Goal: Complete application form

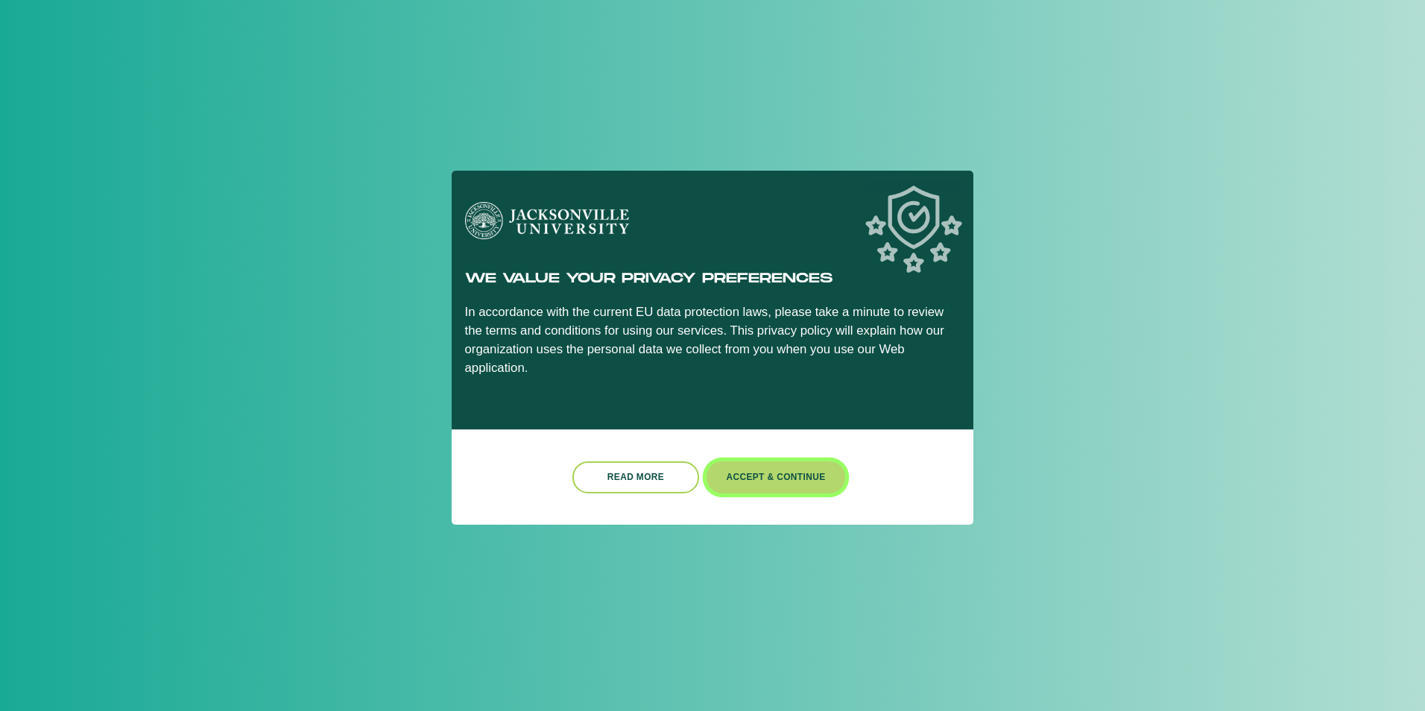
click at [762, 465] on button "Accept & Continue" at bounding box center [776, 477] width 139 height 32
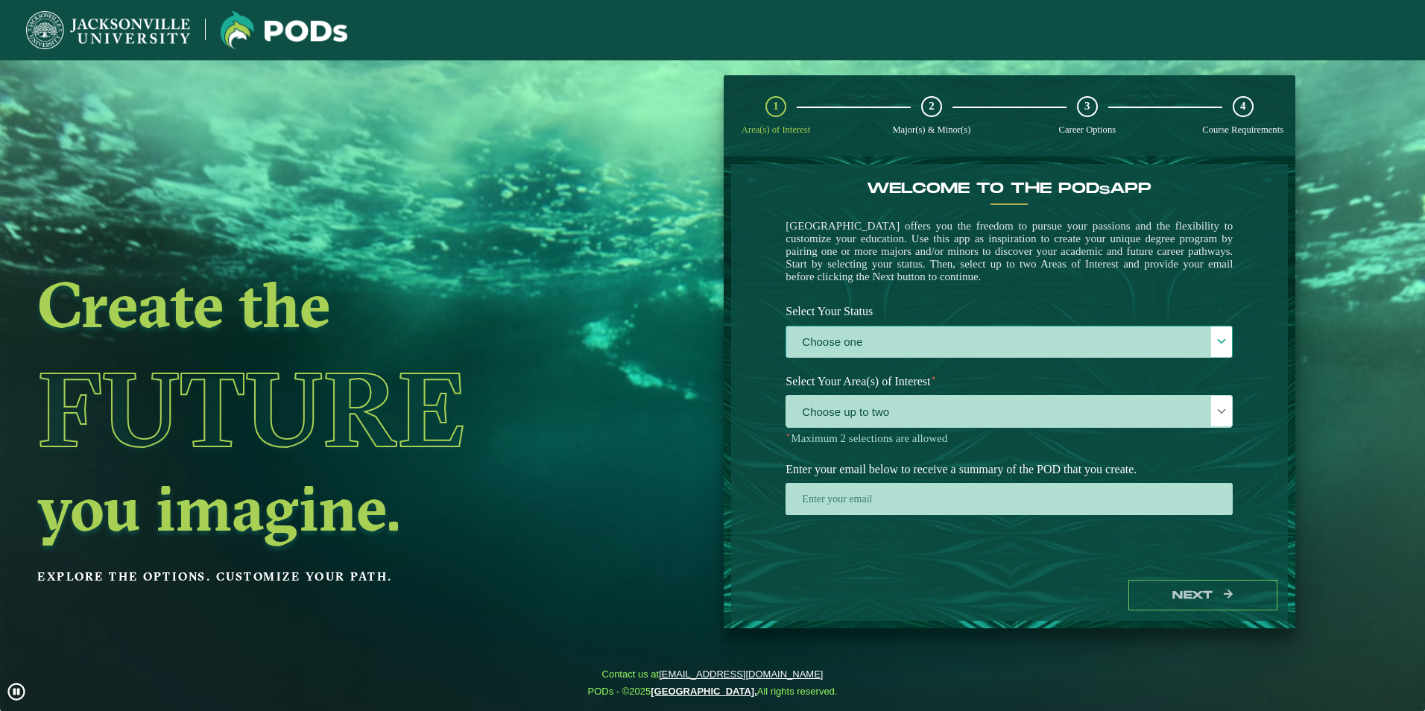
click at [878, 343] on label "Choose one" at bounding box center [1009, 342] width 446 height 32
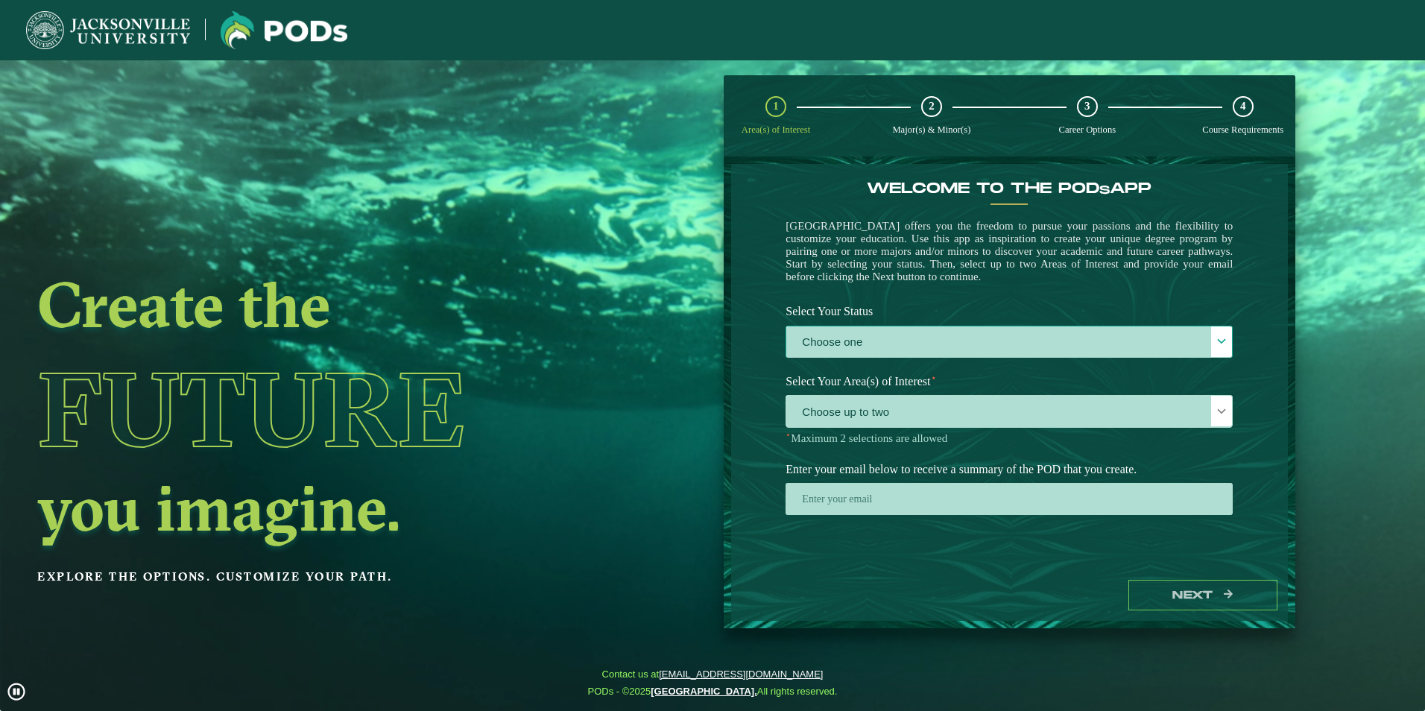
scroll to position [8, 69]
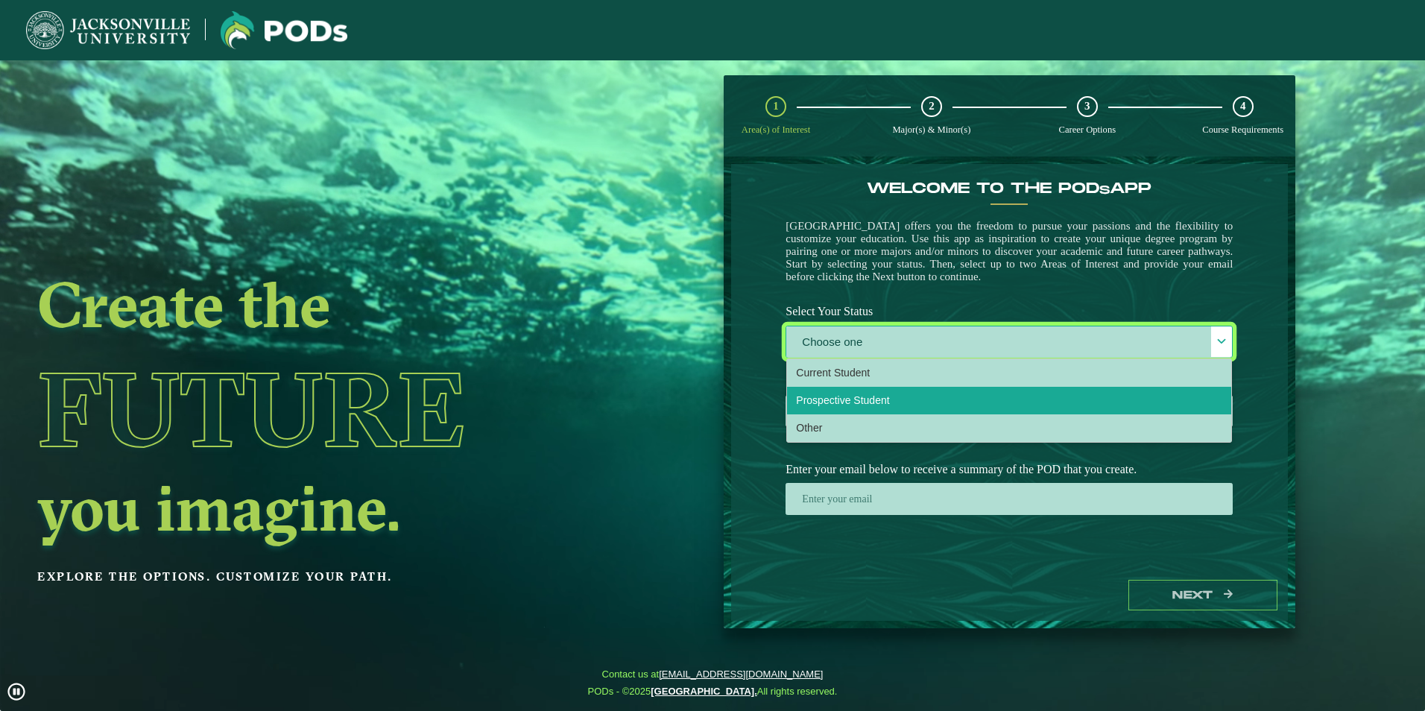
click at [858, 403] on span "Prospective Student" at bounding box center [842, 400] width 93 height 12
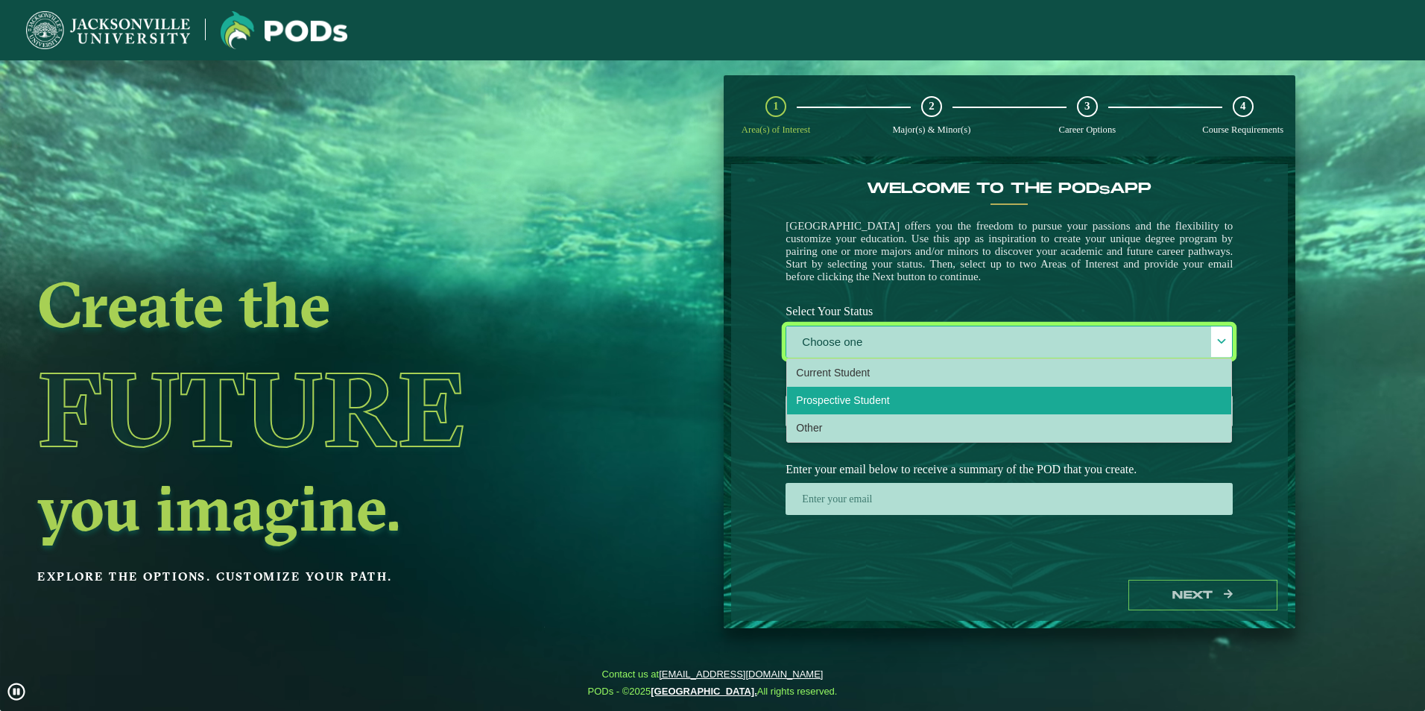
select select "[object Object]"
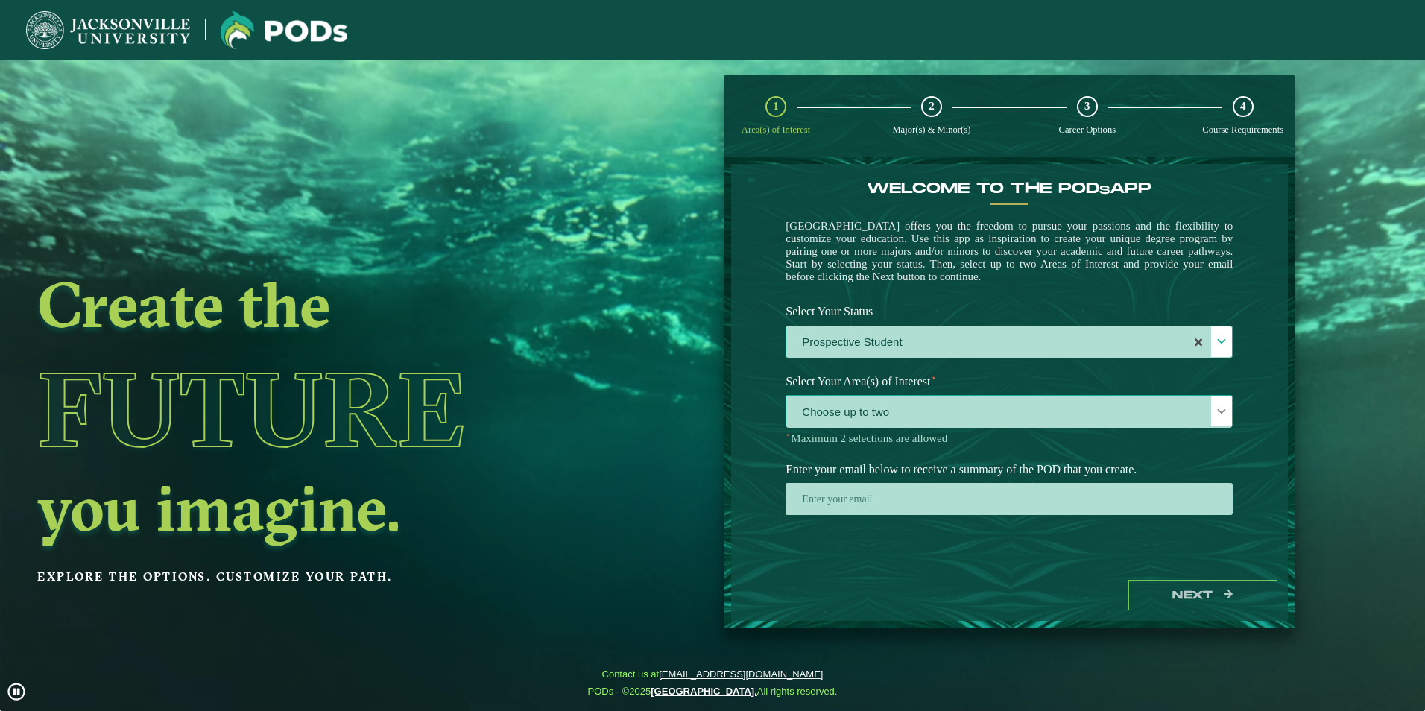
click at [903, 413] on span "Choose up to two" at bounding box center [1009, 412] width 446 height 32
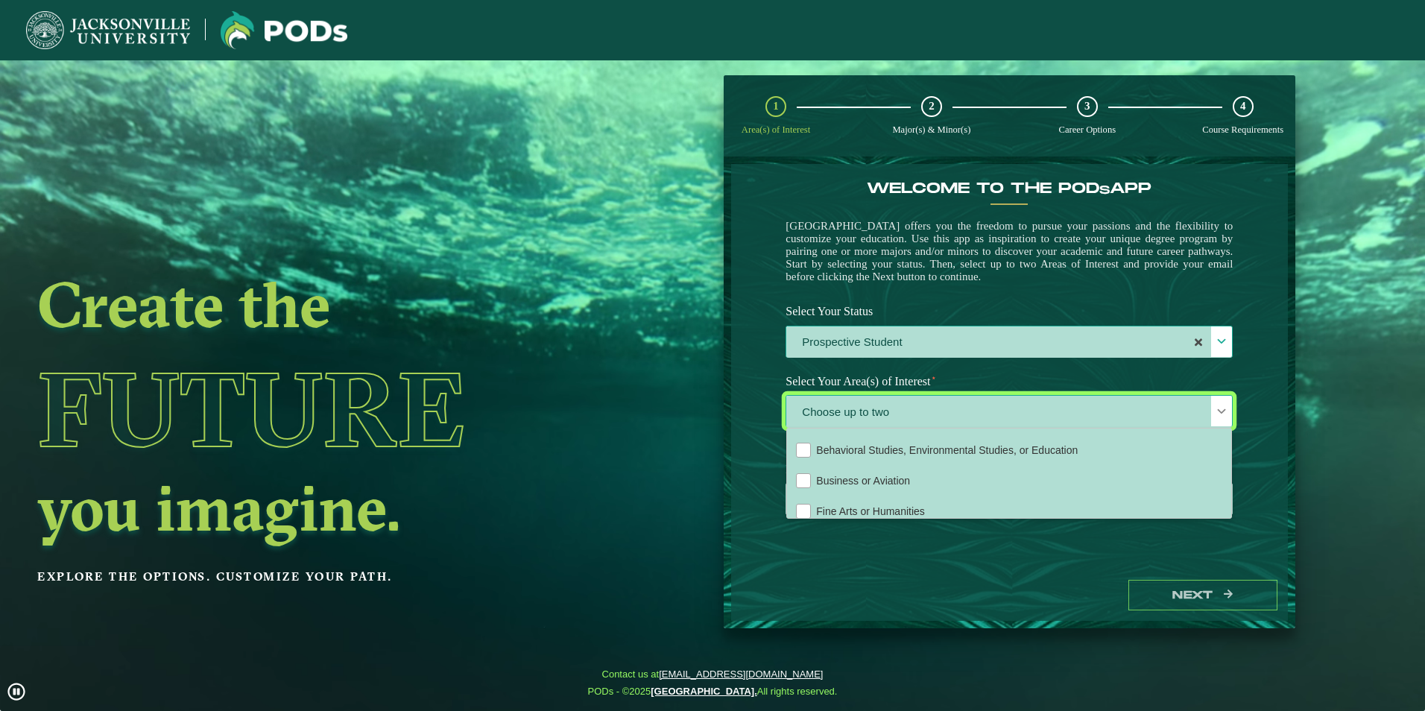
scroll to position [0, 0]
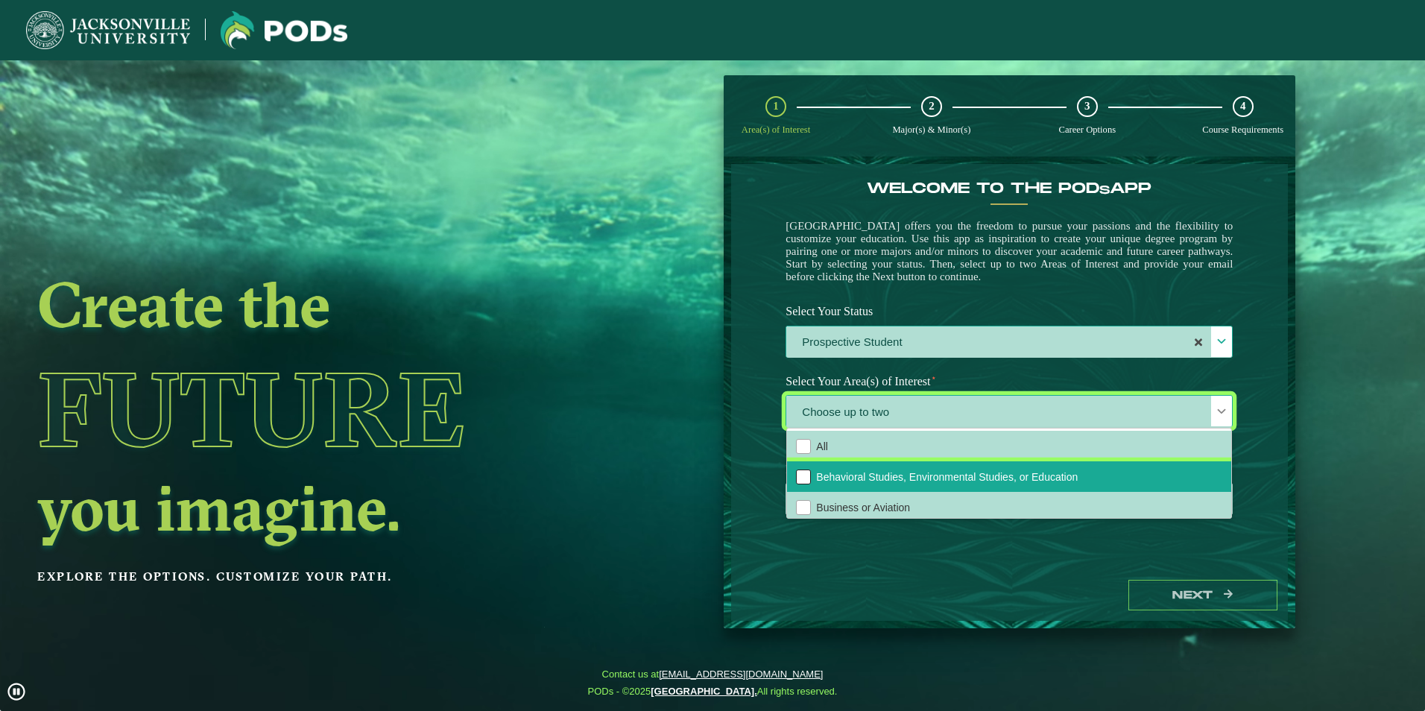
click at [801, 478] on div "Behavioral Studies, Environmental Studies, or Education" at bounding box center [803, 477] width 15 height 15
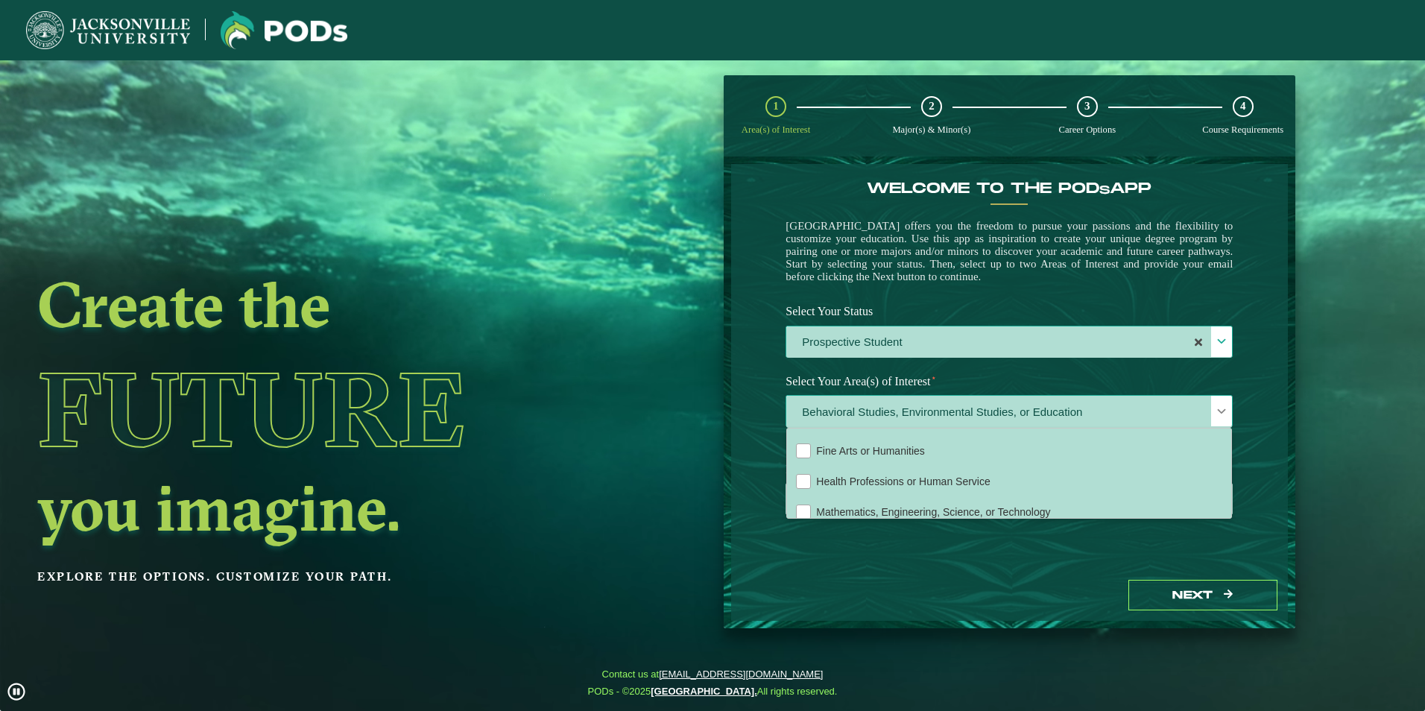
scroll to position [101, 0]
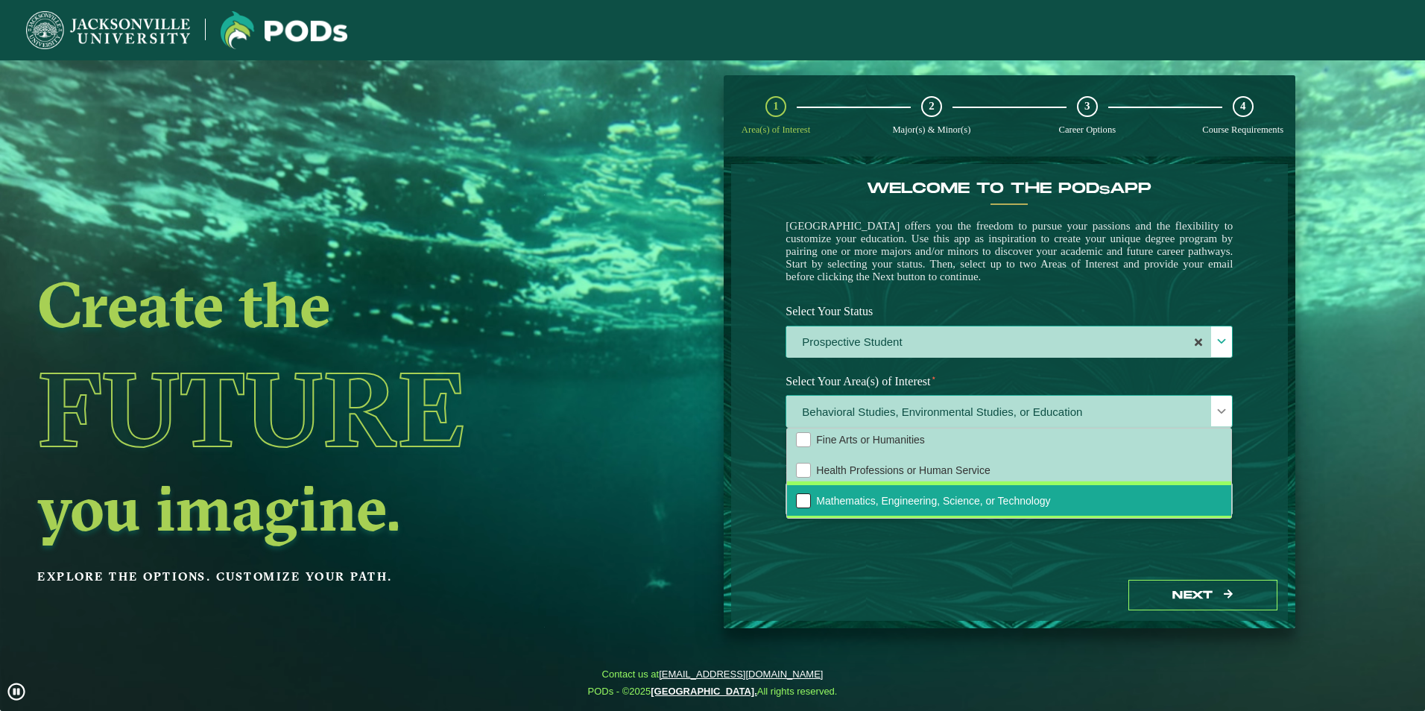
click at [805, 502] on div "Mathematics, Engineering, Science, or Technology" at bounding box center [803, 500] width 15 height 15
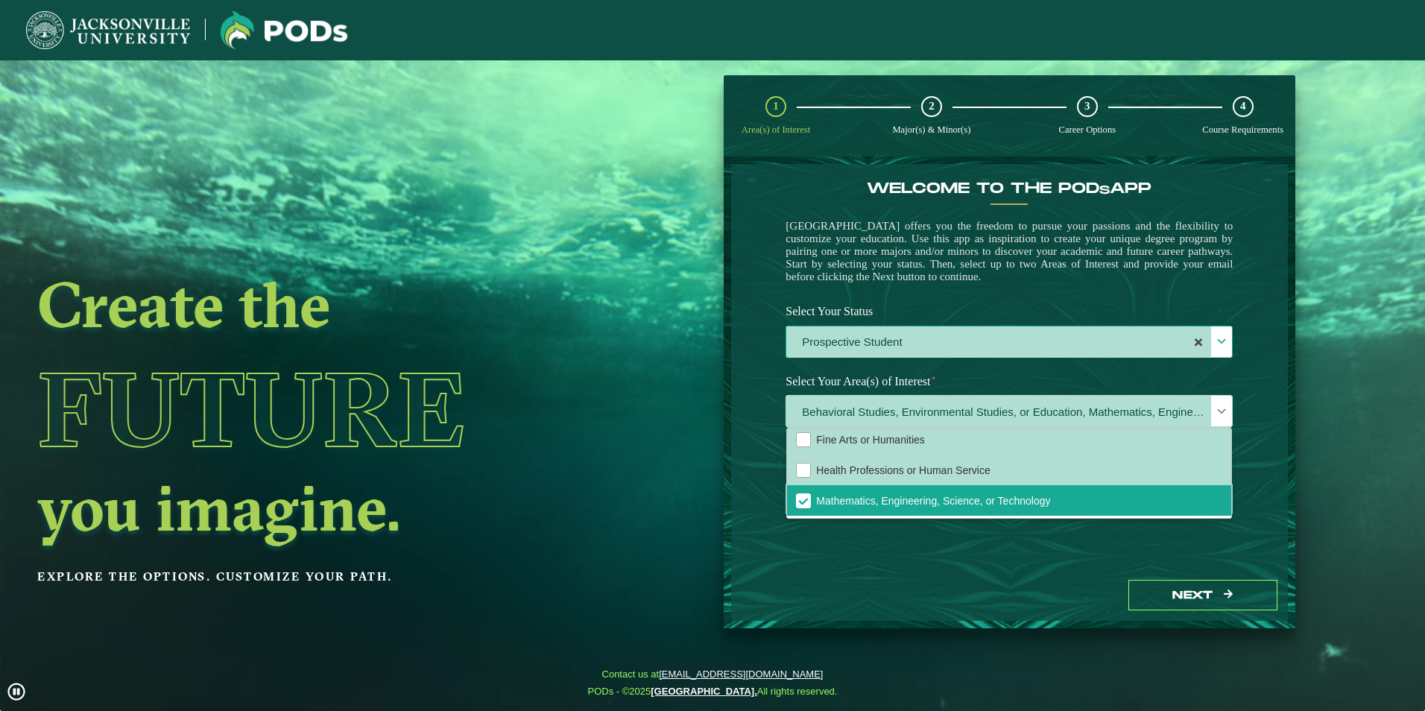
click at [649, 413] on ngx-dashboard "Create the Future you imagine. Explore the options. Customize your path. 1 Area…" at bounding box center [712, 352] width 1425 height 554
